Goal: Answer question/provide support: Share knowledge or assist other users

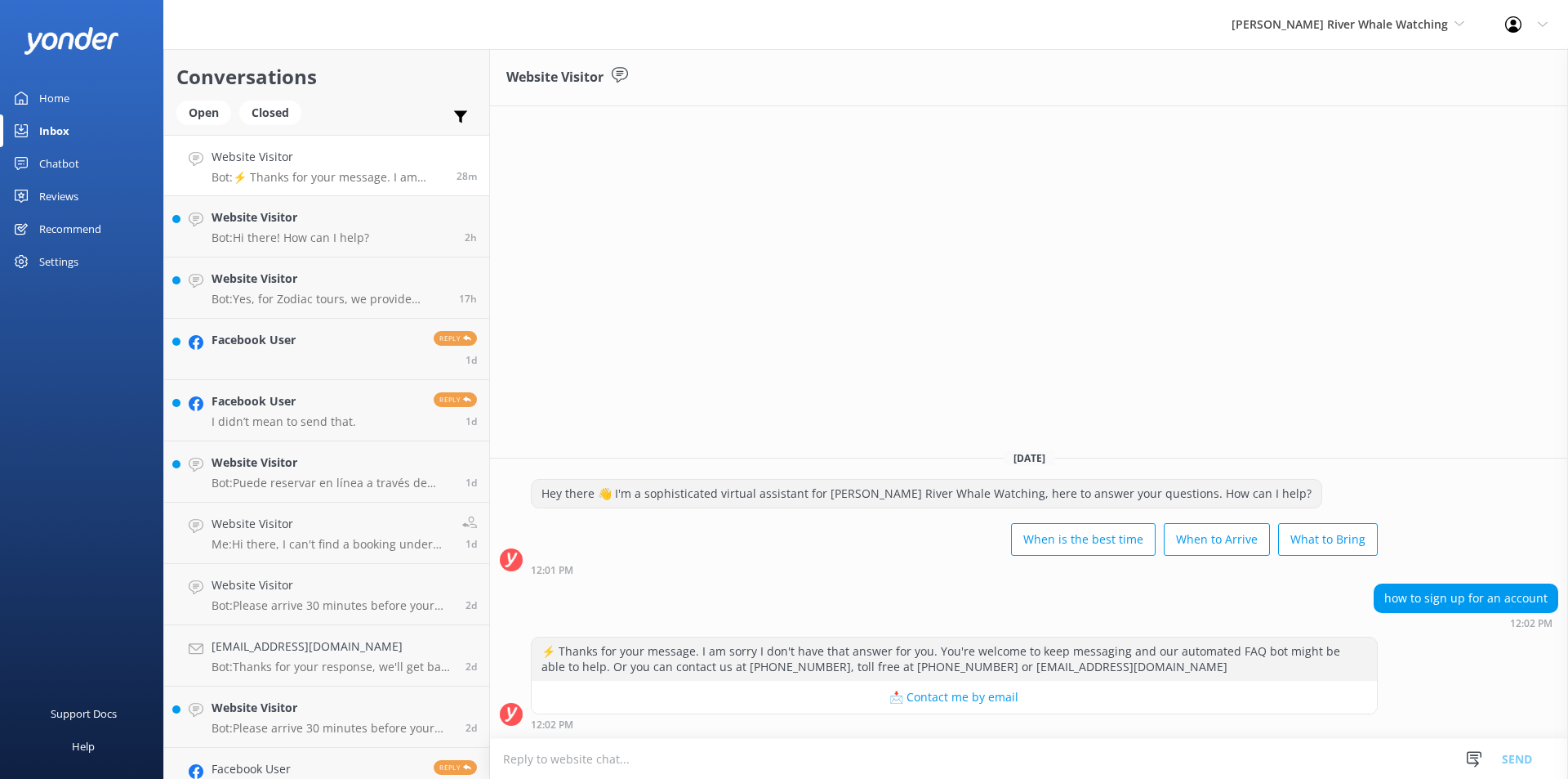
click at [328, 177] on p "Bot: ⚡ Thanks for your message. I am sorry I don't have that answer for you. Yo…" at bounding box center [328, 177] width 233 height 15
click at [662, 761] on textarea at bounding box center [1030, 758] width 1079 height 40
click at [842, 767] on textarea "Are you looking to sign up for the Local membership" at bounding box center [1030, 757] width 1079 height 41
click at [727, 760] on textarea "Are you looking to sign up for the Local membership Program?" at bounding box center [1030, 757] width 1079 height 41
click at [898, 771] on textarea "Are you looking to sign up for the Local Membership Program?" at bounding box center [1030, 757] width 1079 height 41
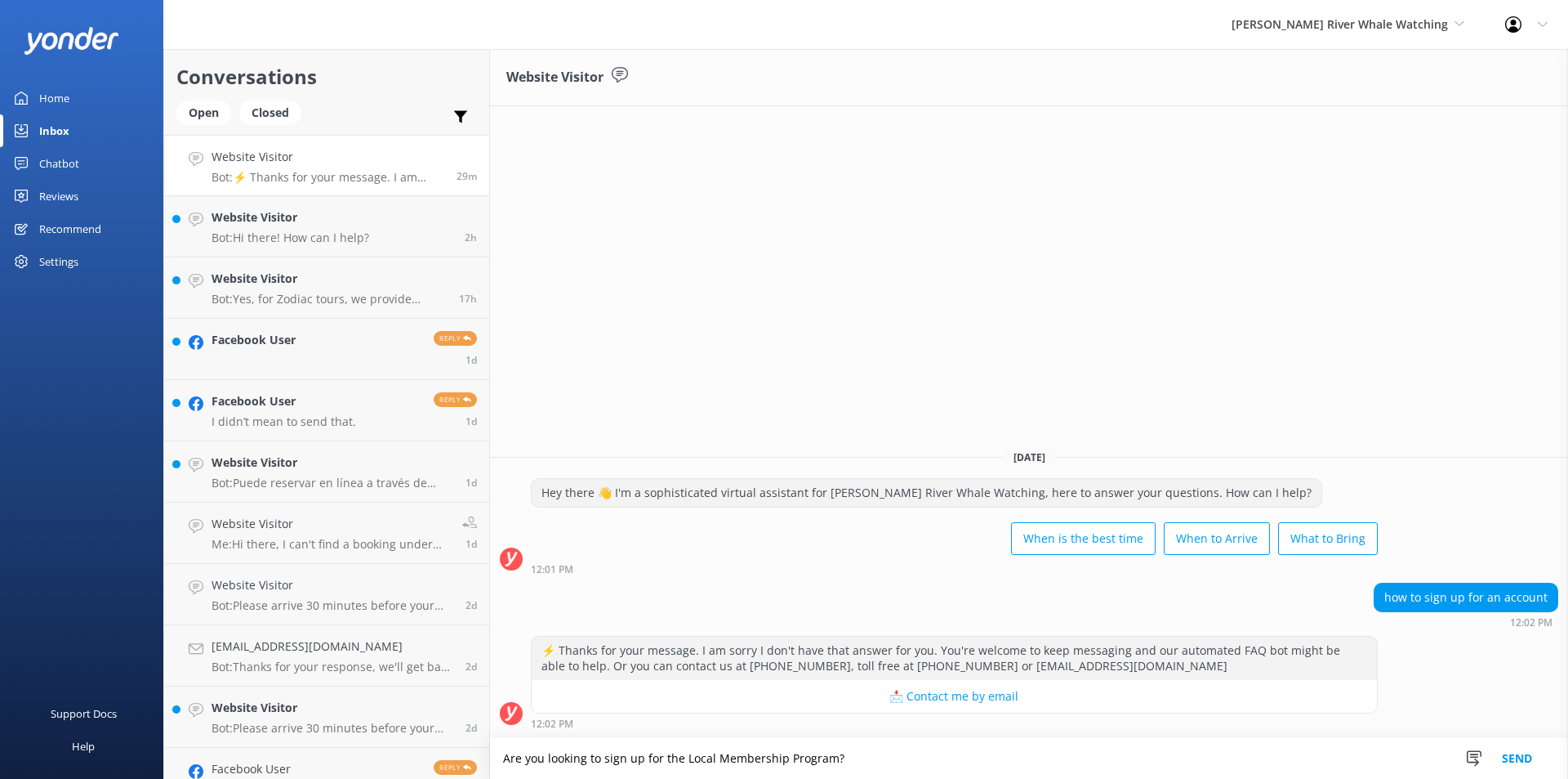
type textarea "Are you looking to sign up for the Local Membership Program?"
click at [1520, 754] on button "Send" at bounding box center [1517, 757] width 61 height 41
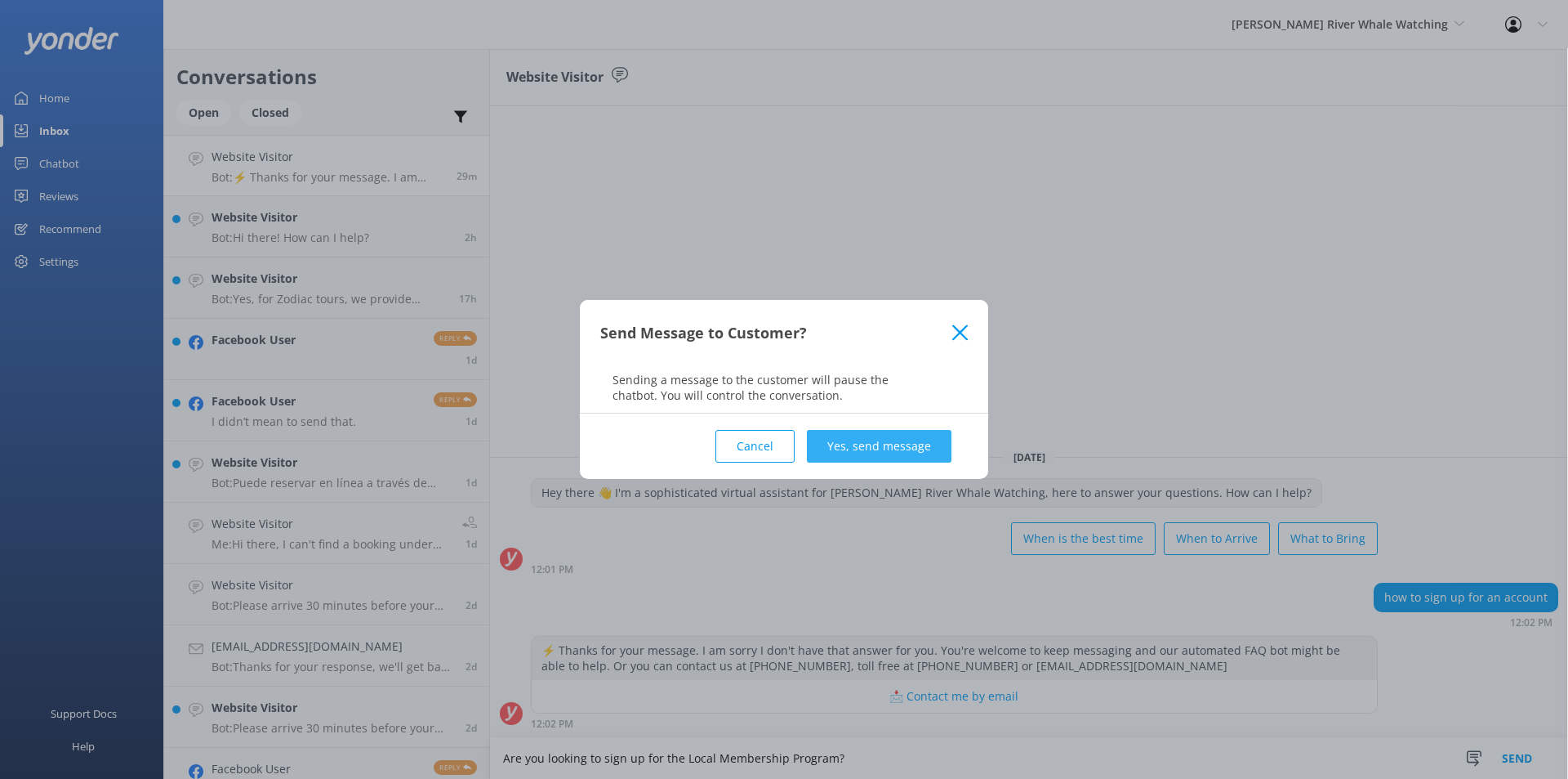
click at [924, 446] on button "Yes, send message" at bounding box center [880, 446] width 145 height 33
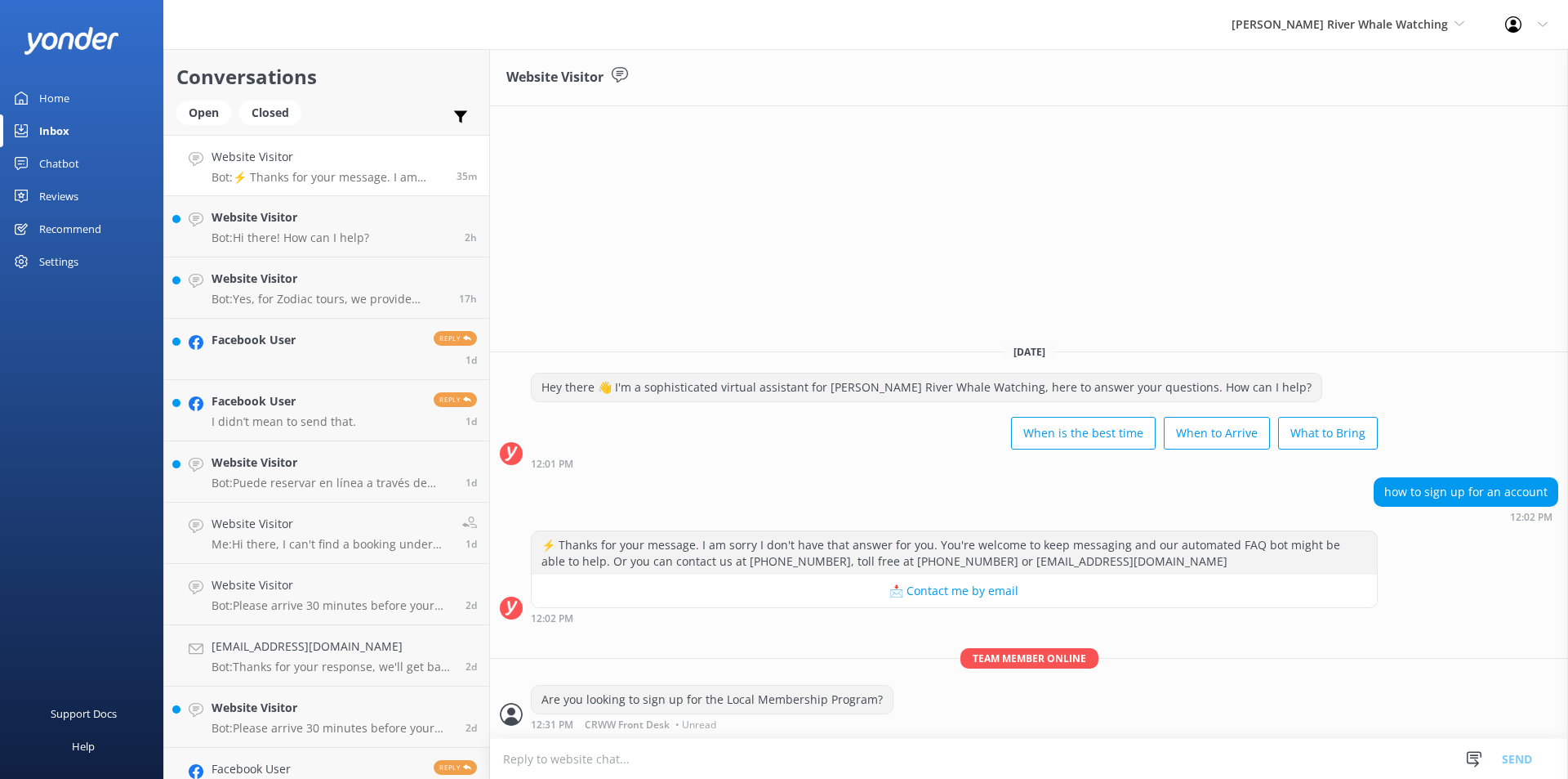
click at [688, 767] on textarea at bounding box center [1030, 758] width 1079 height 40
drag, startPoint x: 611, startPoint y: 763, endPoint x: 633, endPoint y: 763, distance: 22.0
click at [611, 763] on textarea "You can find this" at bounding box center [1030, 757] width 1079 height 41
click at [851, 758] on textarea "You can find this on our website under "Promotions"" at bounding box center [1030, 757] width 1079 height 41
paste textarea
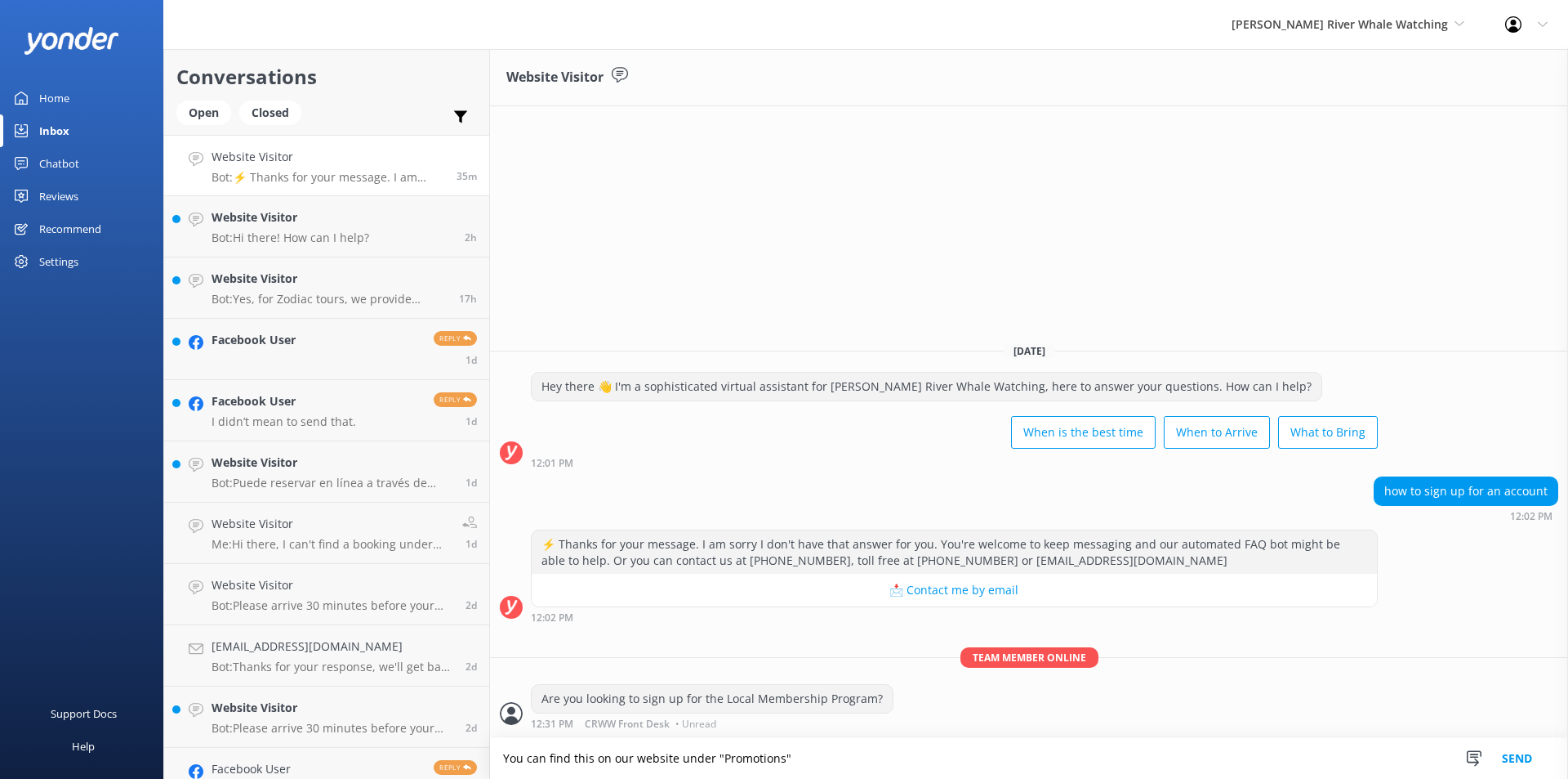
click at [826, 762] on textarea "You can find this on our website under "Promotions"" at bounding box center [1030, 757] width 1079 height 41
paste textarea "[URL][DOMAIN_NAME]"
click at [787, 756] on textarea "You can find this on our website under "Promotions" [URL][DOMAIN_NAME]" at bounding box center [1030, 757] width 1079 height 41
type textarea "You can find this on our website under "Promotions" [URL][DOMAIN_NAME]"
click at [1509, 755] on button "Send" at bounding box center [1517, 757] width 61 height 41
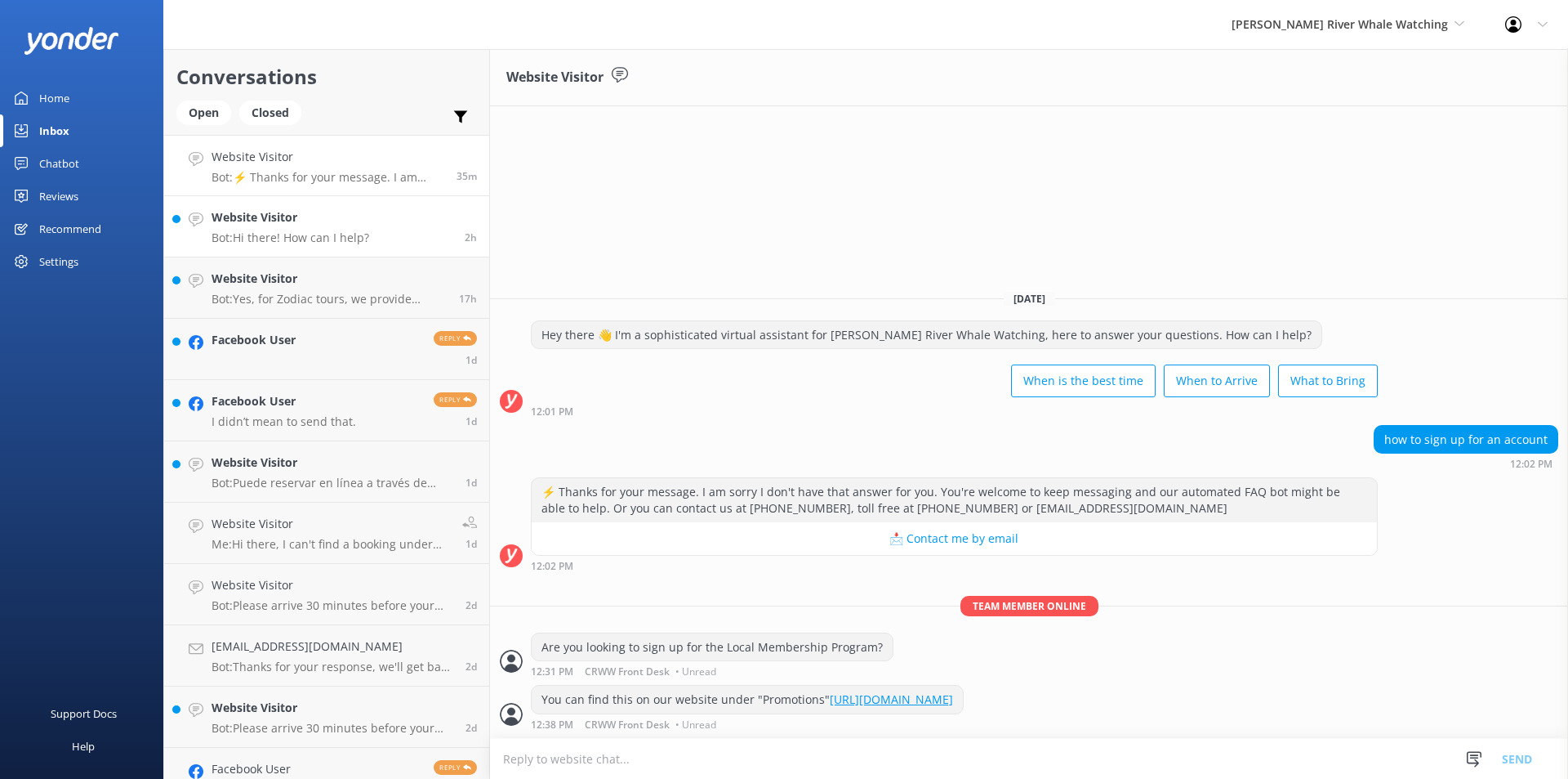
click at [314, 228] on div "Website Visitor Bot: Hi there! How can I help?" at bounding box center [290, 227] width 158 height 36
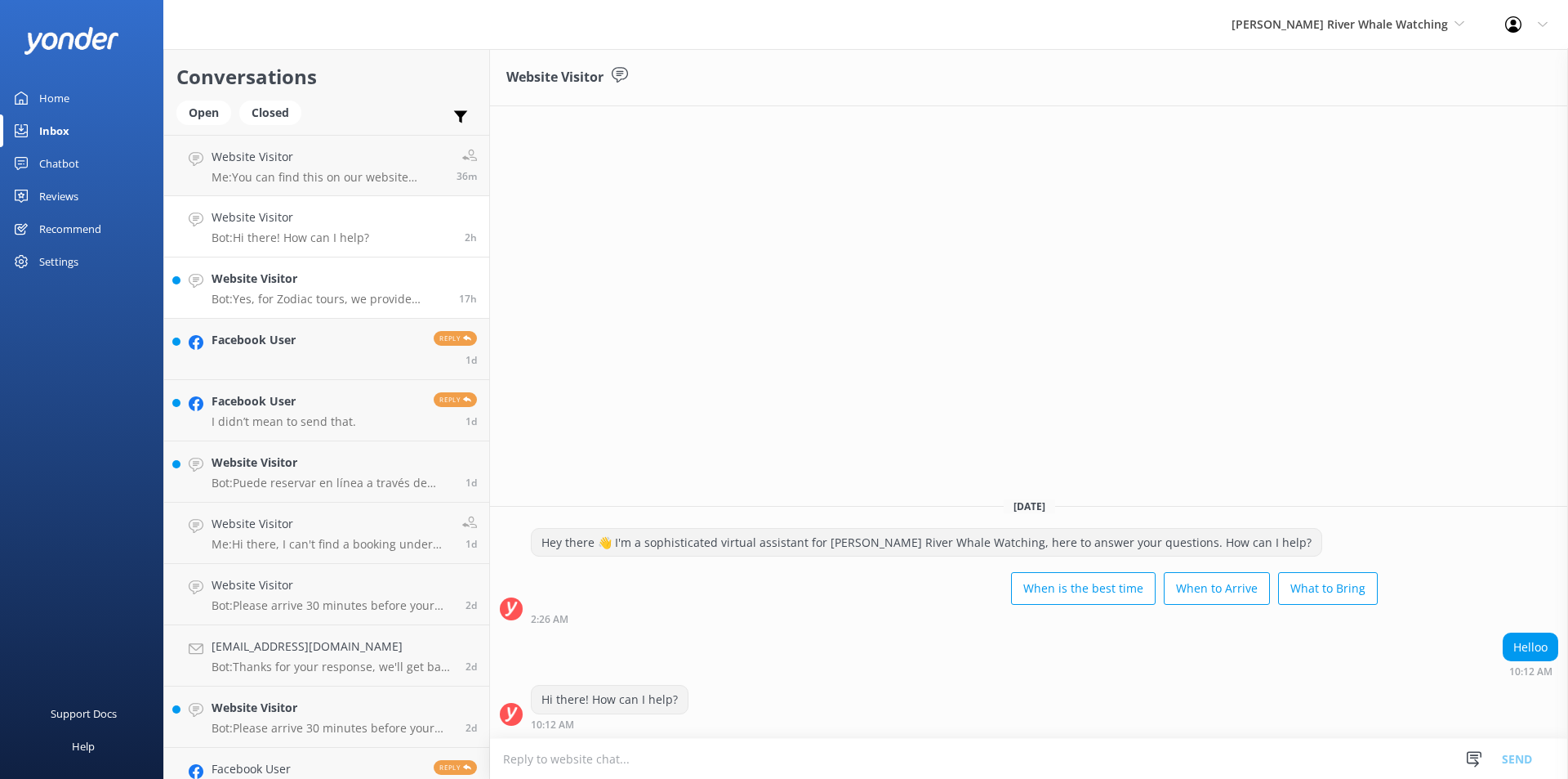
click at [307, 284] on h4 "Website Visitor" at bounding box center [329, 278] width 235 height 18
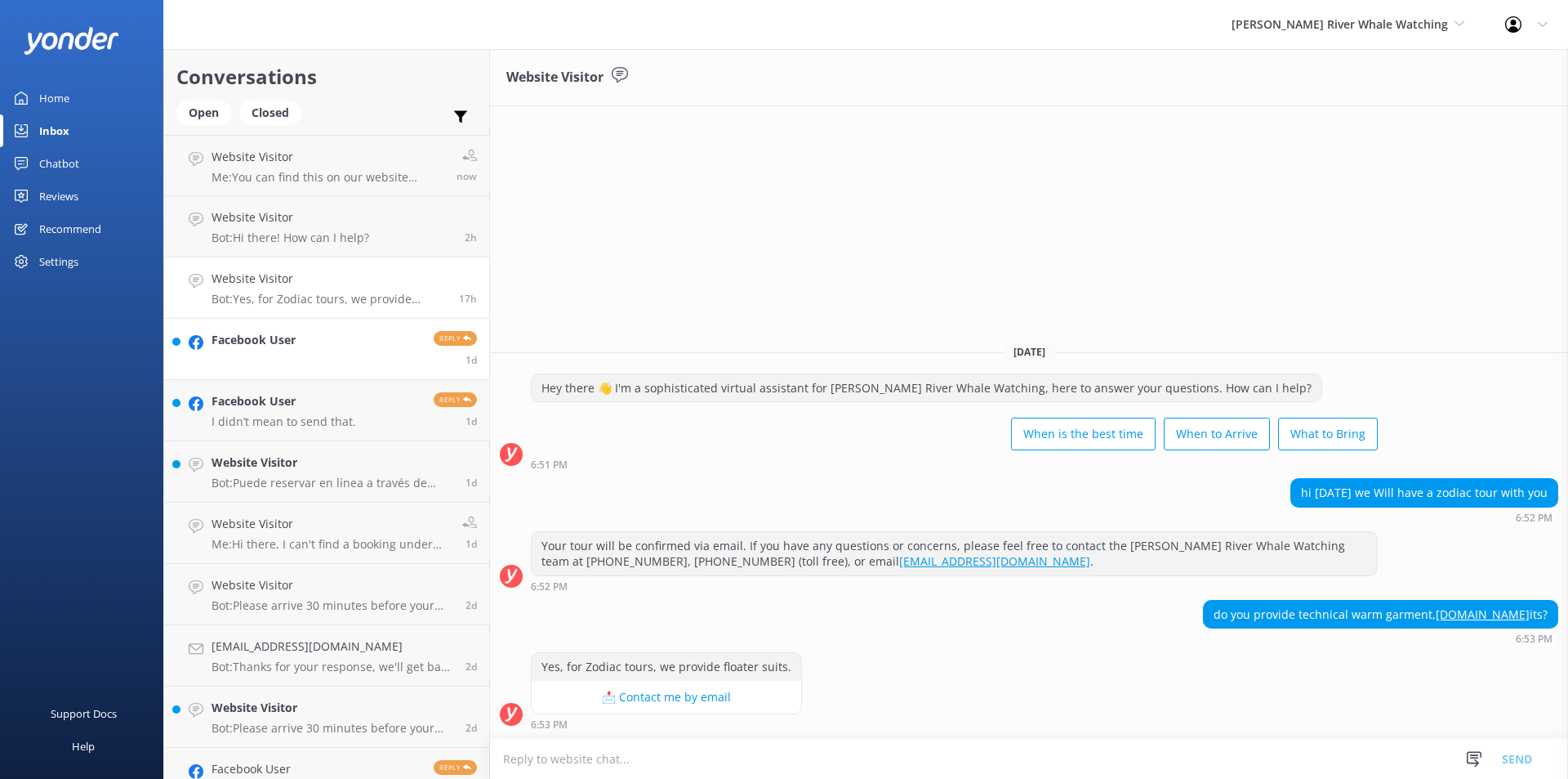
click at [241, 348] on h4 "Facebook User" at bounding box center [254, 340] width 84 height 18
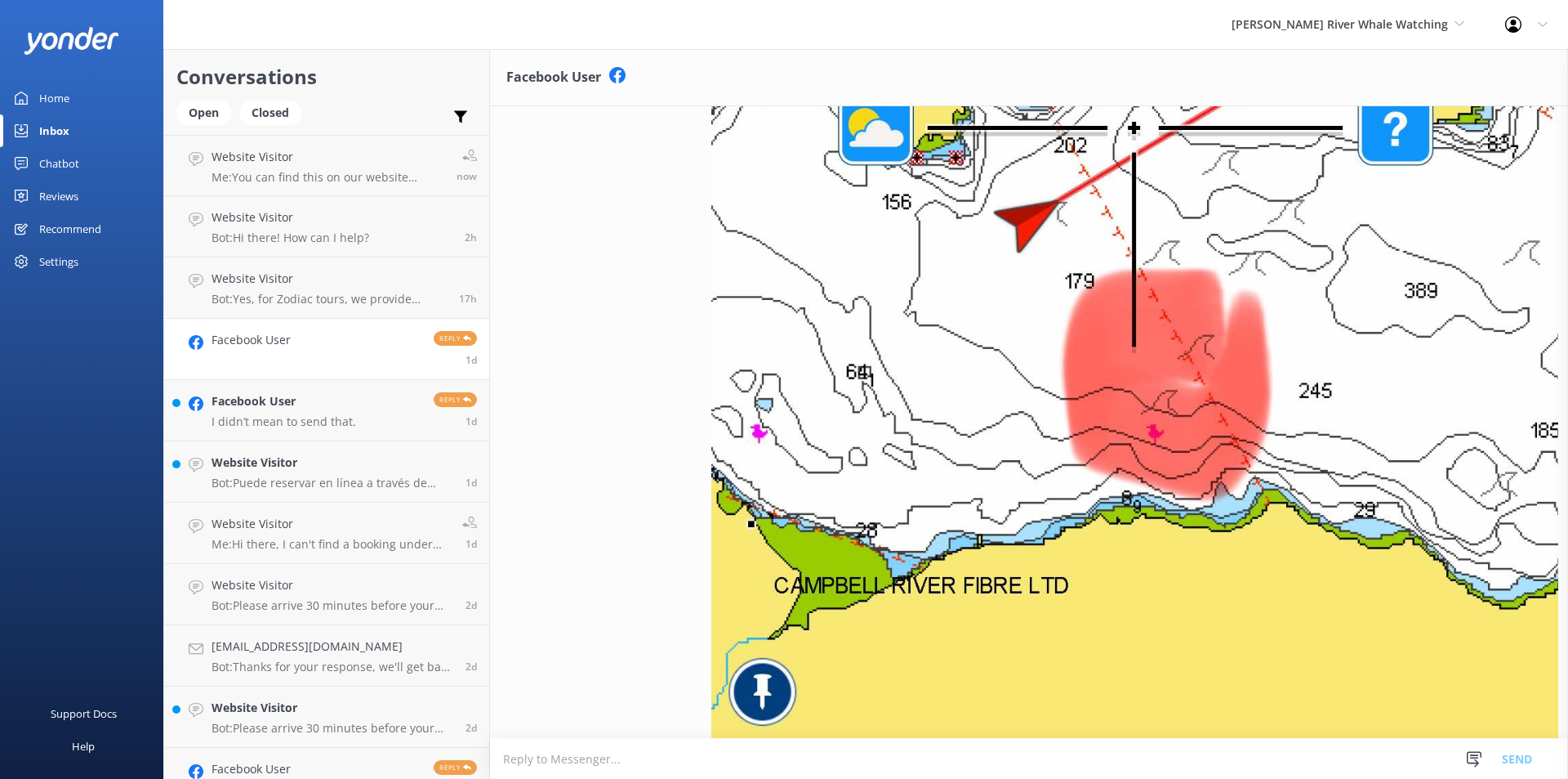
scroll to position [4450, 0]
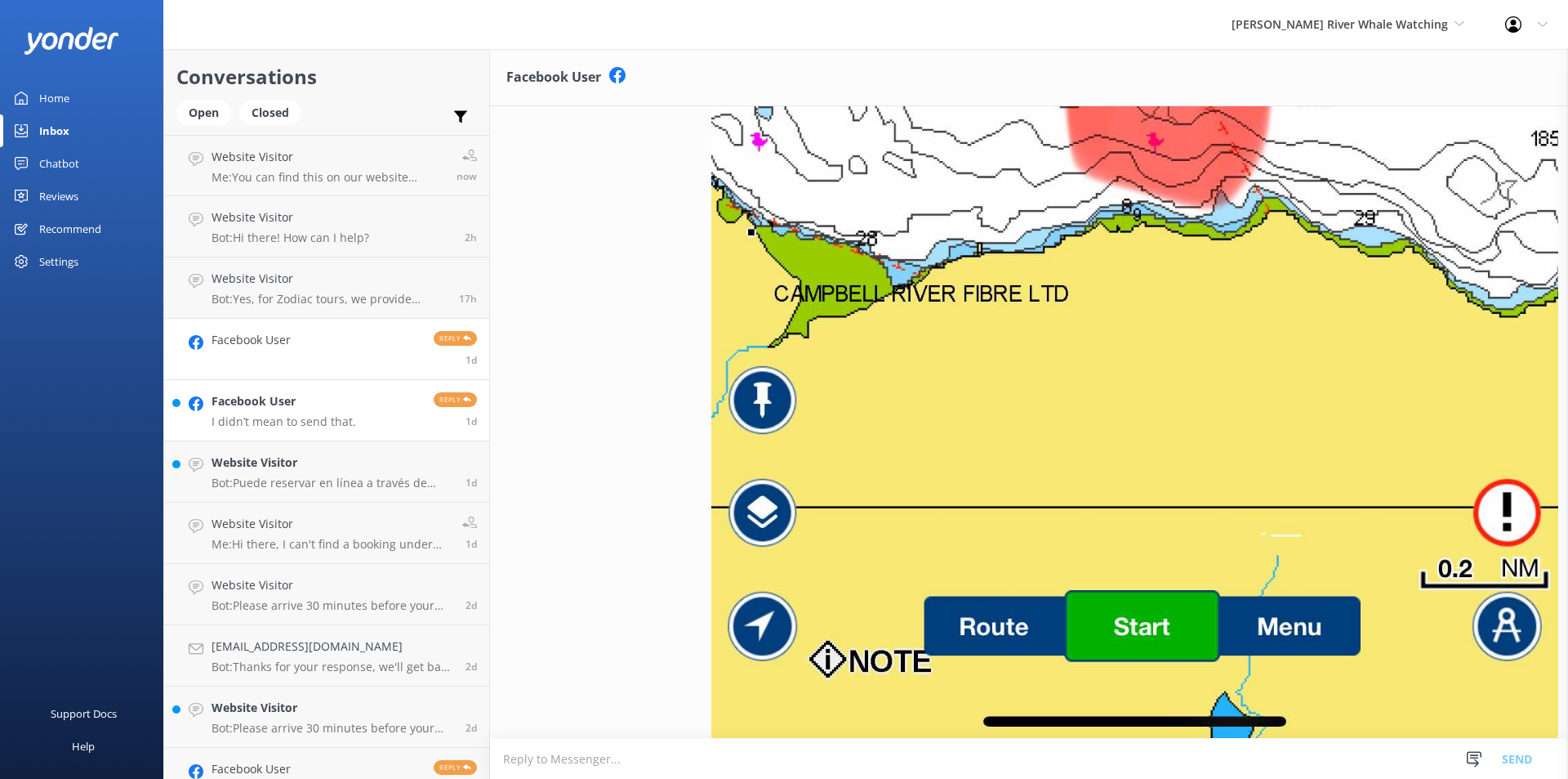
click at [292, 417] on p "I didn’t mean to send that." at bounding box center [284, 421] width 145 height 15
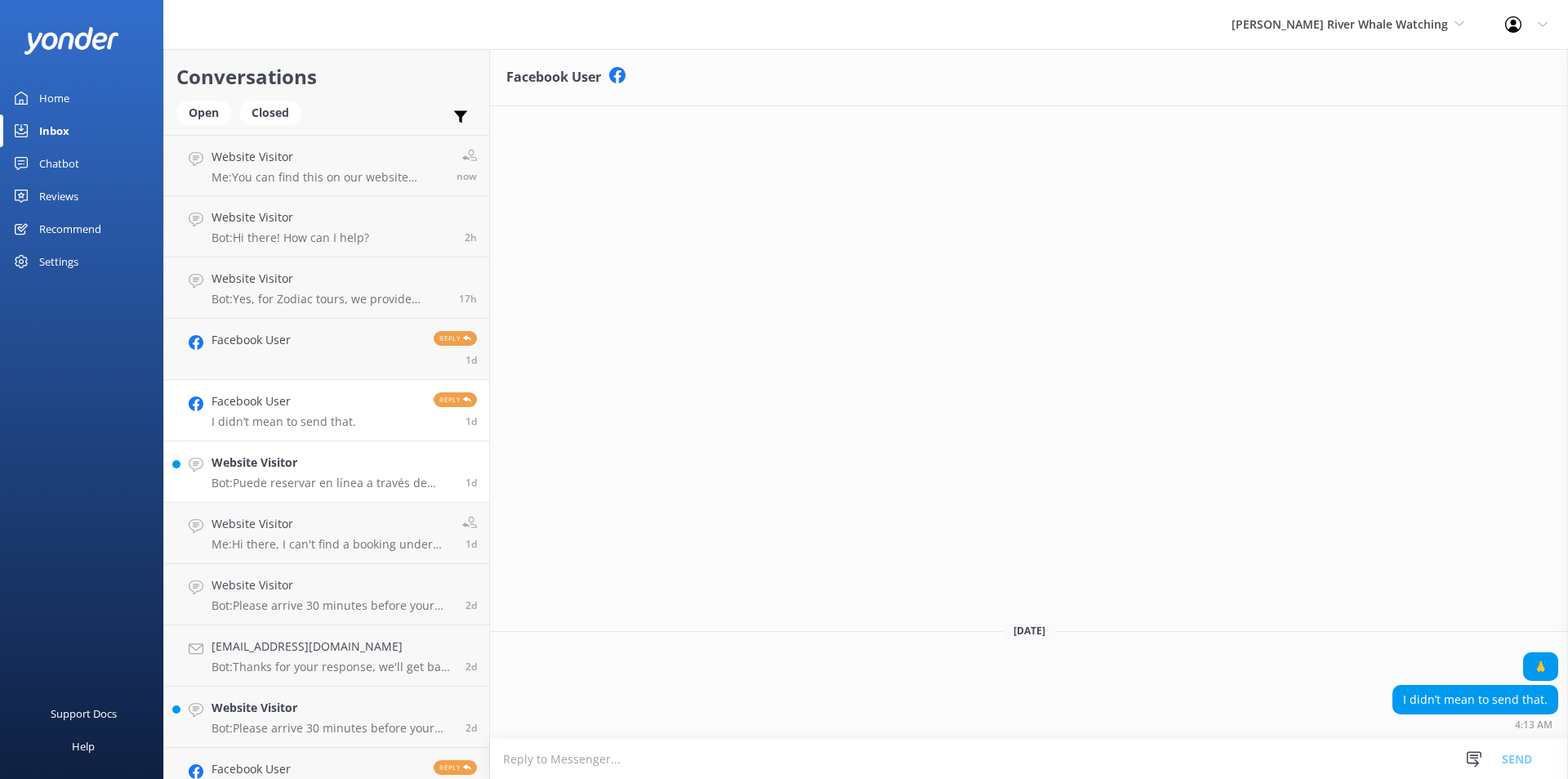
click at [273, 470] on h4 "Website Visitor" at bounding box center [333, 462] width 242 height 18
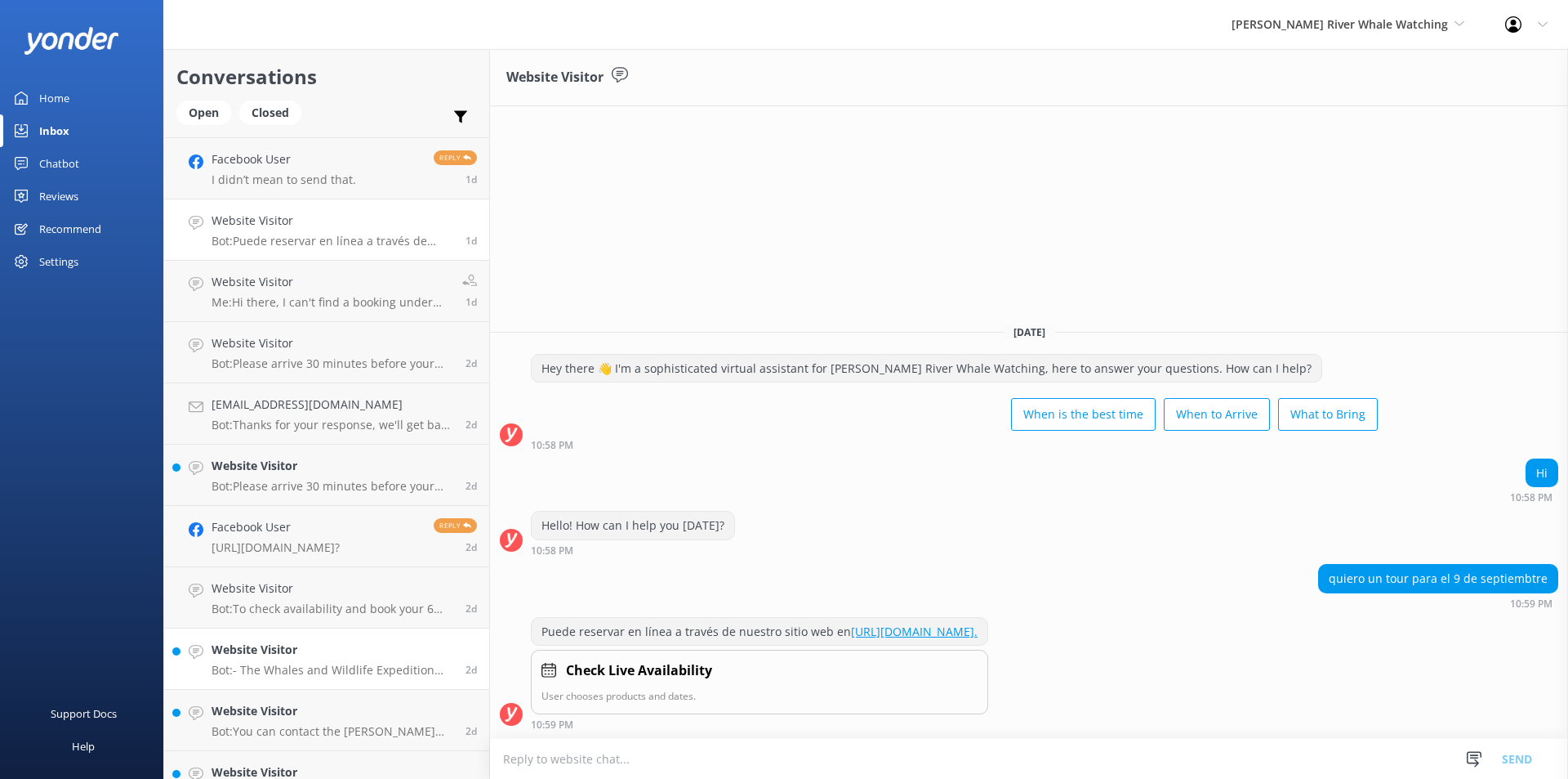
scroll to position [327, 0]
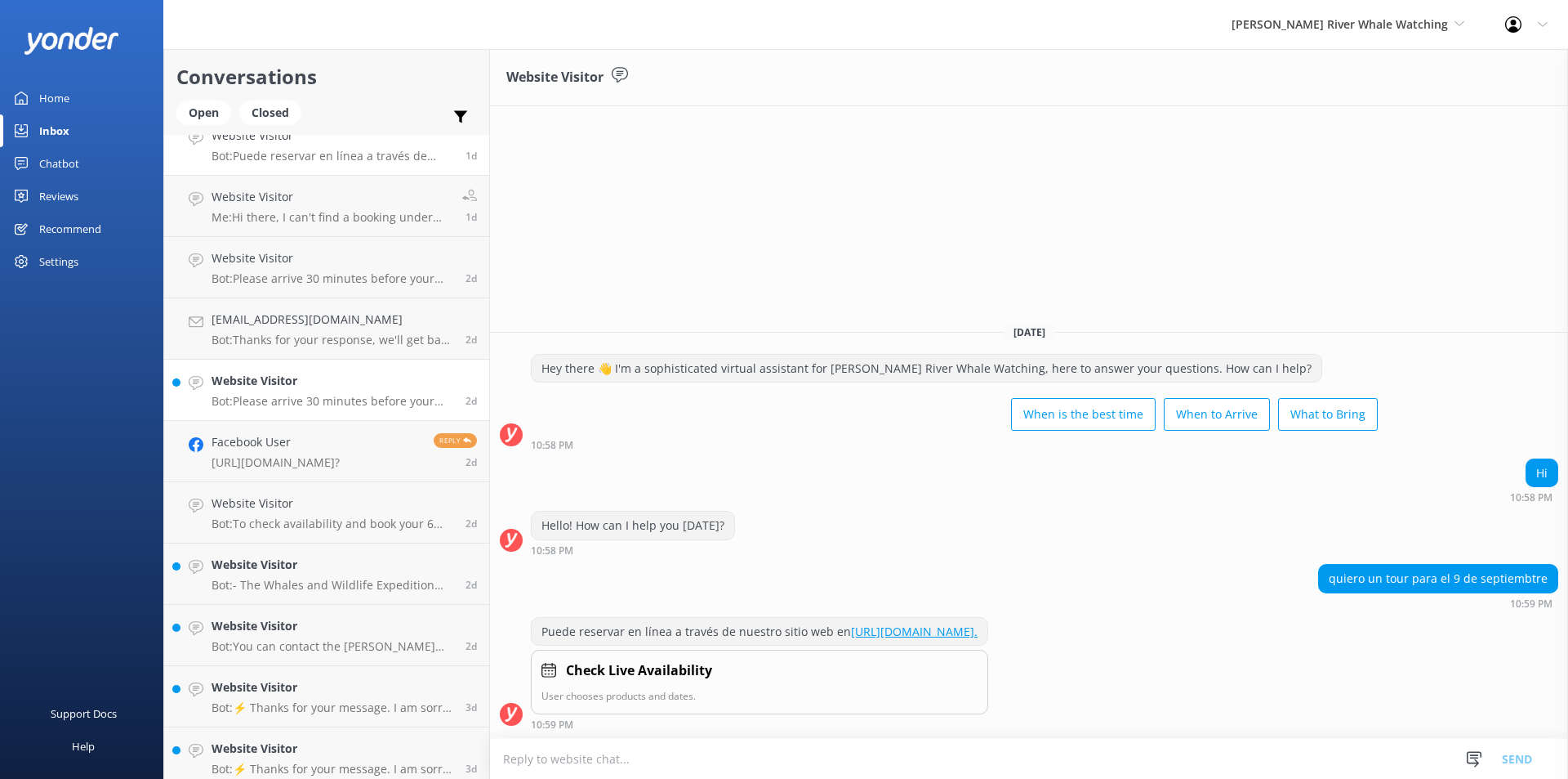
click at [308, 412] on link "Website Visitor Bot: Please arrive 30 minutes before your tour departure to che…" at bounding box center [327, 390] width 325 height 61
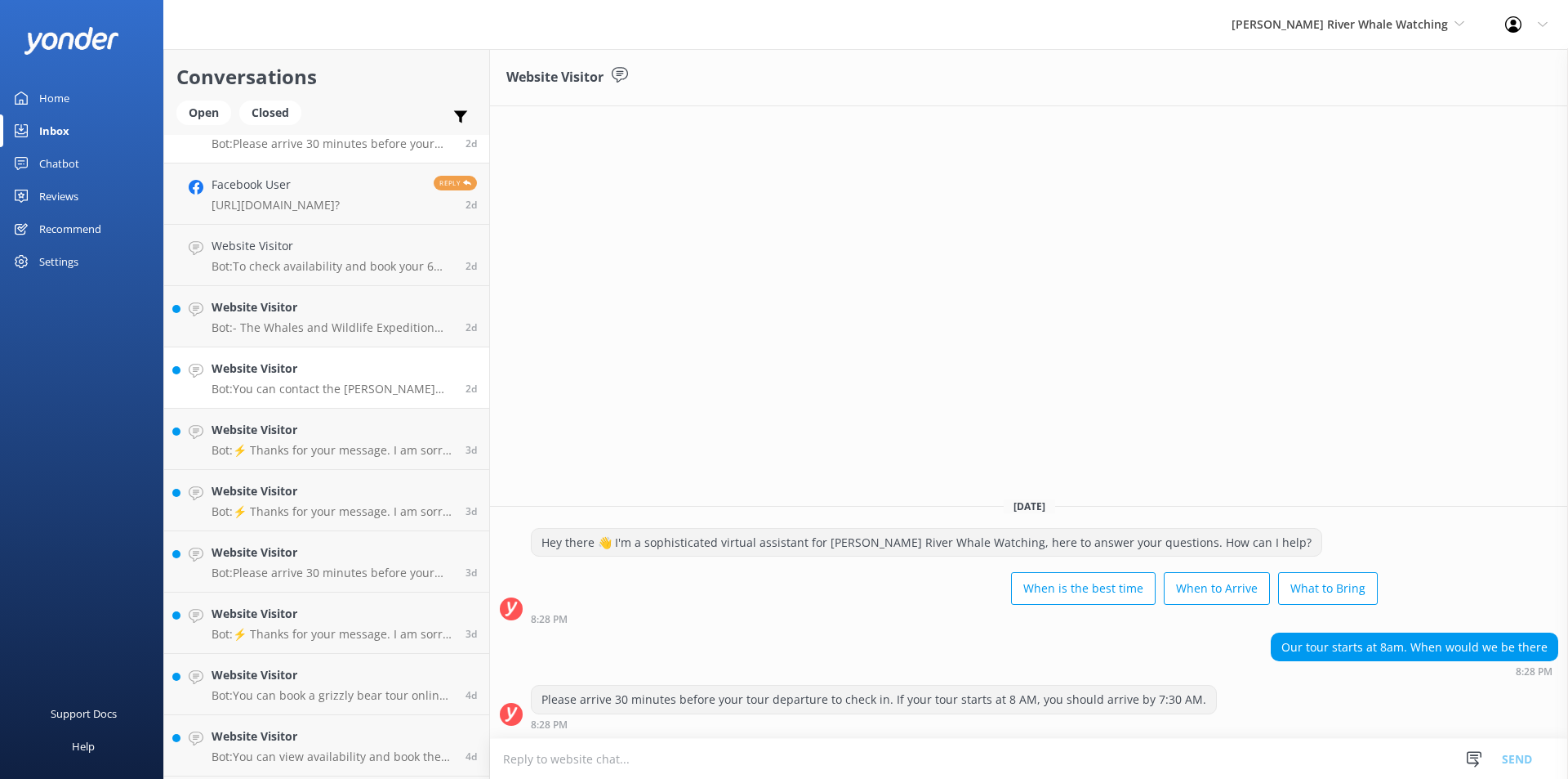
scroll to position [647, 0]
click at [286, 247] on h4 "Website Visitor" at bounding box center [333, 244] width 242 height 18
